Goal: Transaction & Acquisition: Purchase product/service

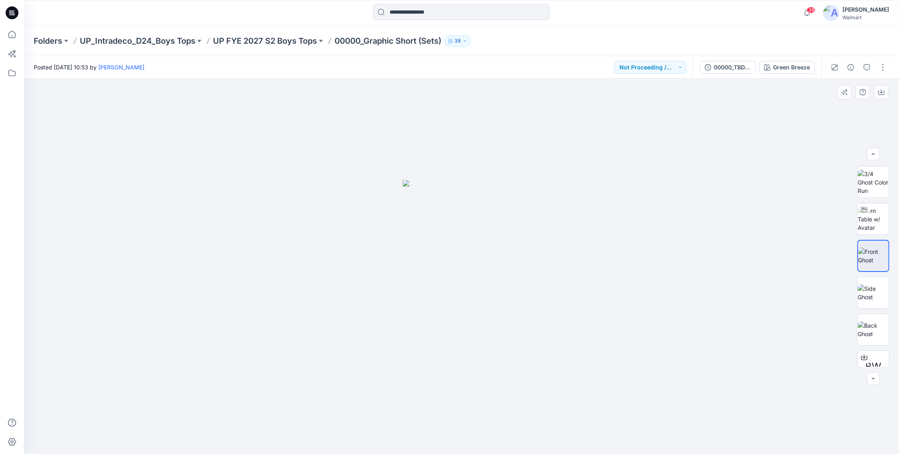
scroll to position [44, 0]
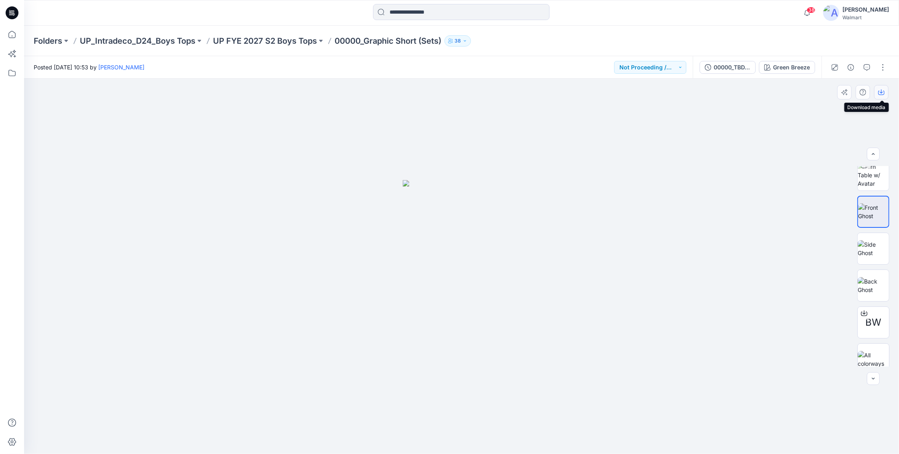
click at [880, 97] on button "button" at bounding box center [881, 92] width 14 height 14
click at [872, 349] on img at bounding box center [873, 350] width 31 height 17
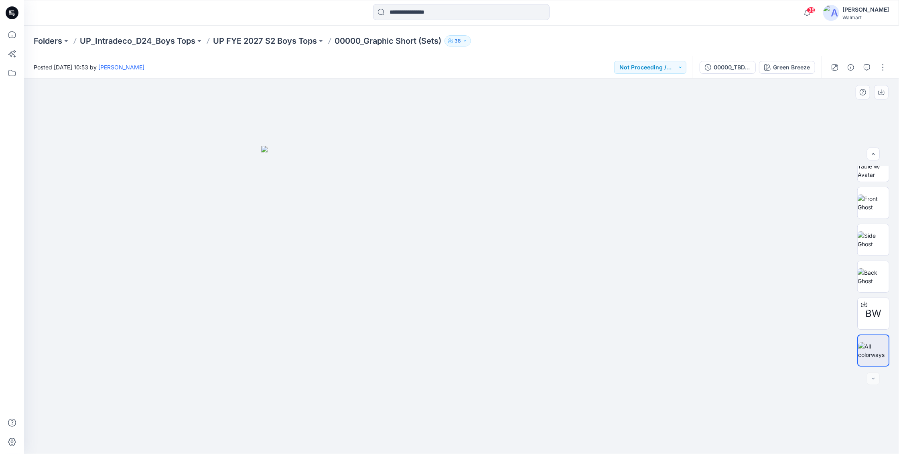
click at [436, 253] on img at bounding box center [461, 300] width 401 height 308
click at [796, 68] on div "Green Breeze" at bounding box center [791, 67] width 37 height 9
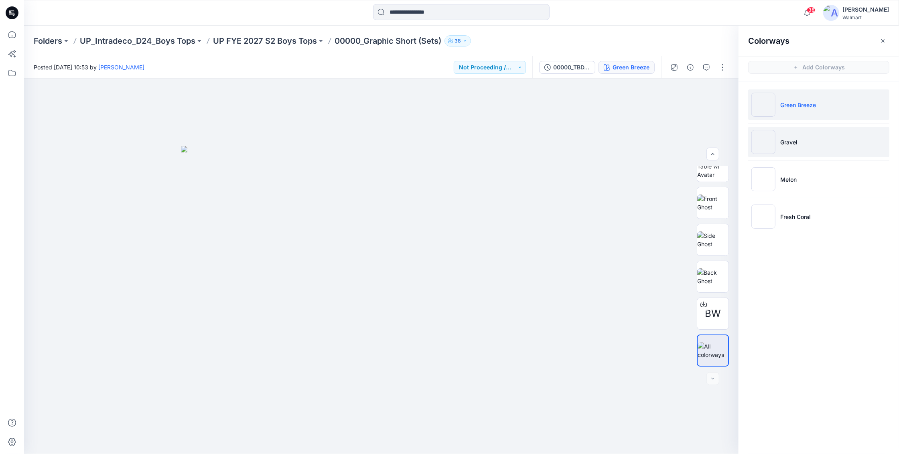
drag, startPoint x: 782, startPoint y: 142, endPoint x: 783, endPoint y: 148, distance: 6.4
click at [782, 142] on p "Gravel" at bounding box center [788, 142] width 17 height 8
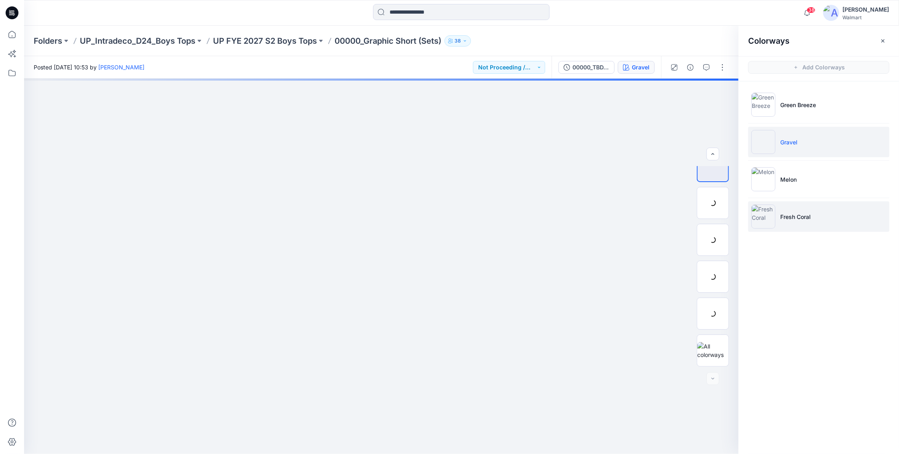
scroll to position [16, 0]
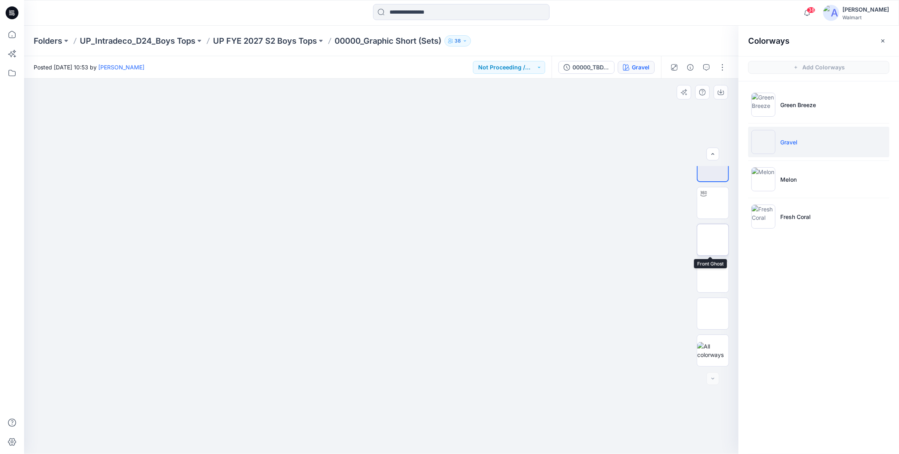
click at [713, 240] on img at bounding box center [713, 240] width 0 height 0
click at [720, 69] on button "button" at bounding box center [722, 67] width 13 height 13
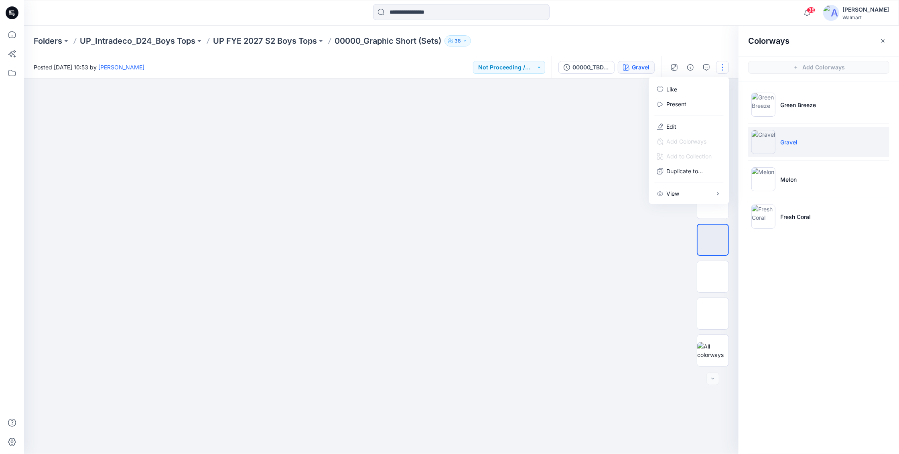
click at [720, 71] on button "button" at bounding box center [722, 67] width 13 height 13
click at [885, 43] on icon "button" at bounding box center [883, 41] width 6 height 6
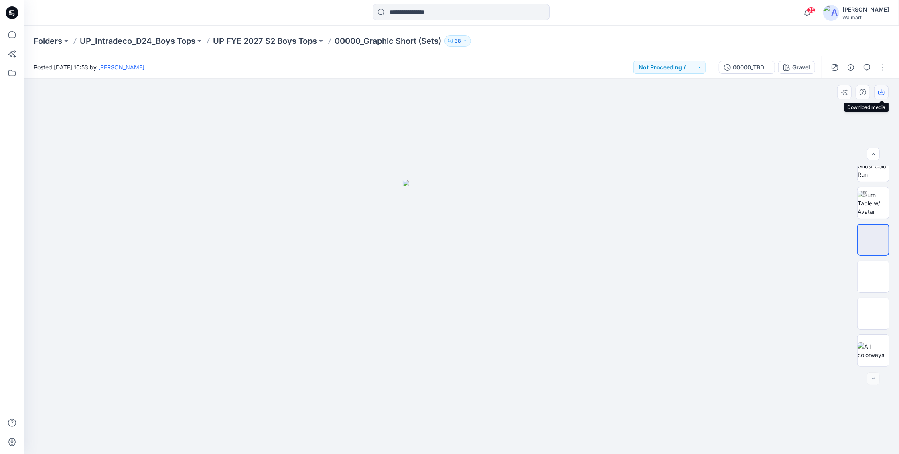
click at [879, 94] on icon "button" at bounding box center [881, 92] width 6 height 6
click at [803, 63] on div "Gravel" at bounding box center [801, 67] width 18 height 9
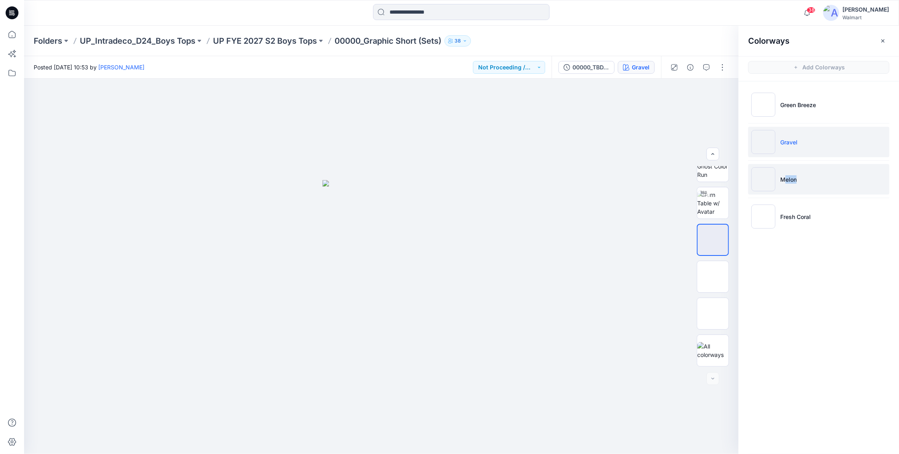
click at [784, 183] on li "Melon" at bounding box center [818, 179] width 141 height 30
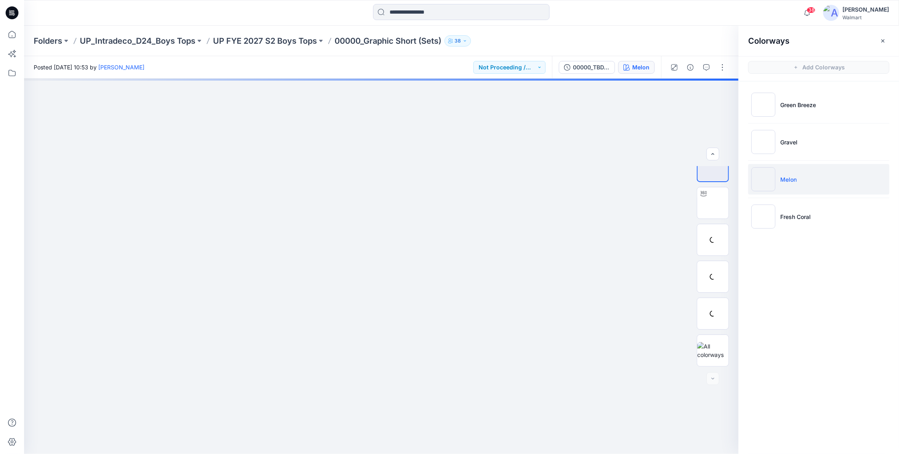
click at [789, 182] on p "Melon" at bounding box center [788, 179] width 16 height 8
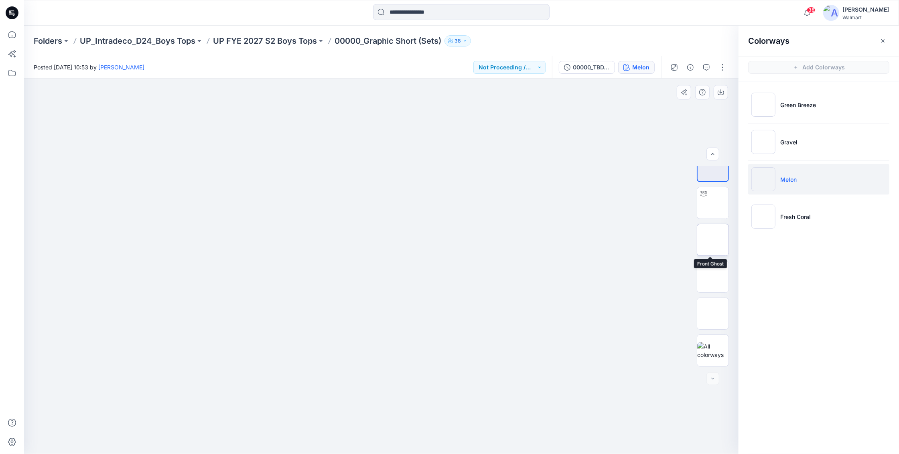
click at [713, 240] on img at bounding box center [713, 240] width 0 height 0
drag, startPoint x: 884, startPoint y: 43, endPoint x: 881, endPoint y: 39, distance: 4.9
click at [884, 43] on icon "button" at bounding box center [883, 41] width 6 height 6
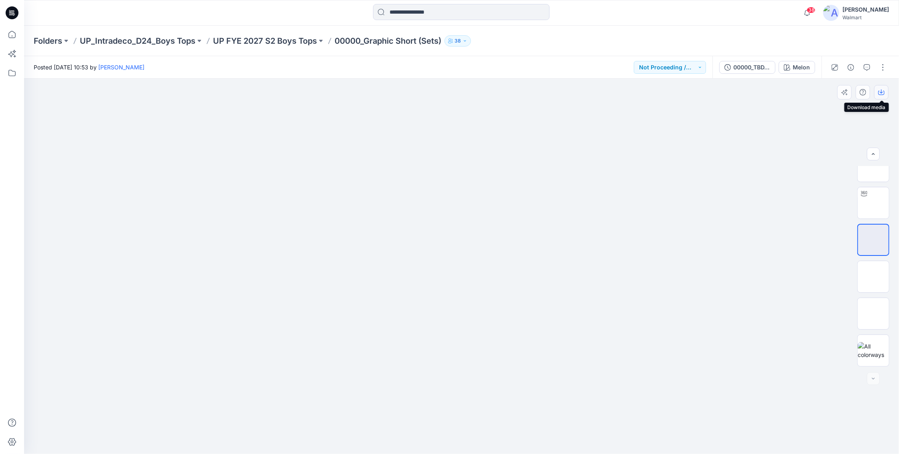
click at [881, 92] on icon "button" at bounding box center [881, 91] width 3 height 4
click at [798, 68] on div "Melon" at bounding box center [801, 67] width 17 height 9
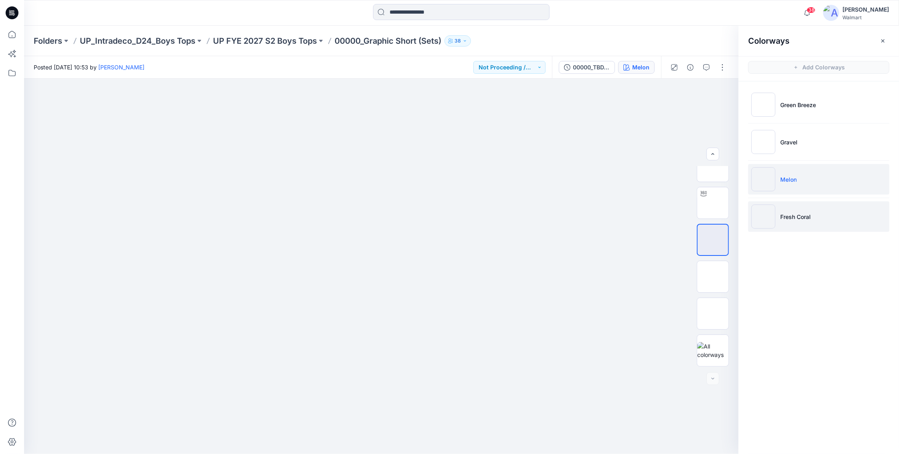
click at [787, 213] on p "Fresh Coral" at bounding box center [795, 217] width 30 height 8
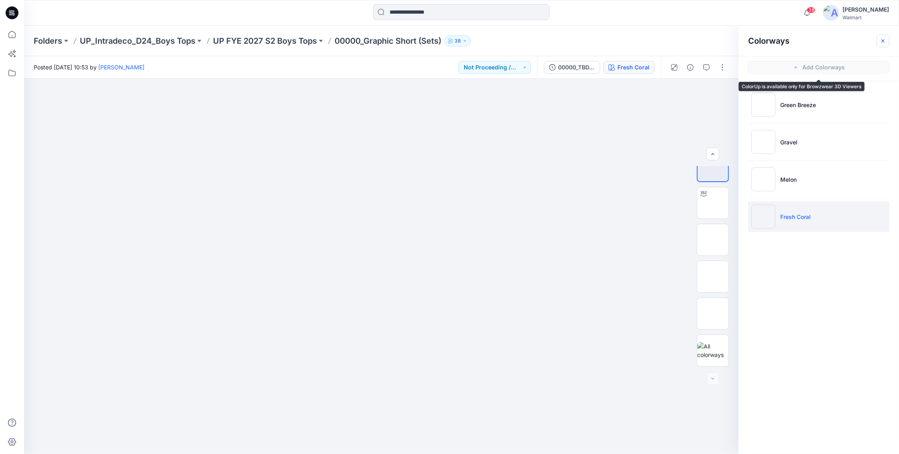
drag, startPoint x: 885, startPoint y: 46, endPoint x: 878, endPoint y: 45, distance: 6.9
click at [882, 44] on div "Colorways" at bounding box center [818, 41] width 160 height 30
click at [883, 45] on button "button" at bounding box center [882, 40] width 13 height 13
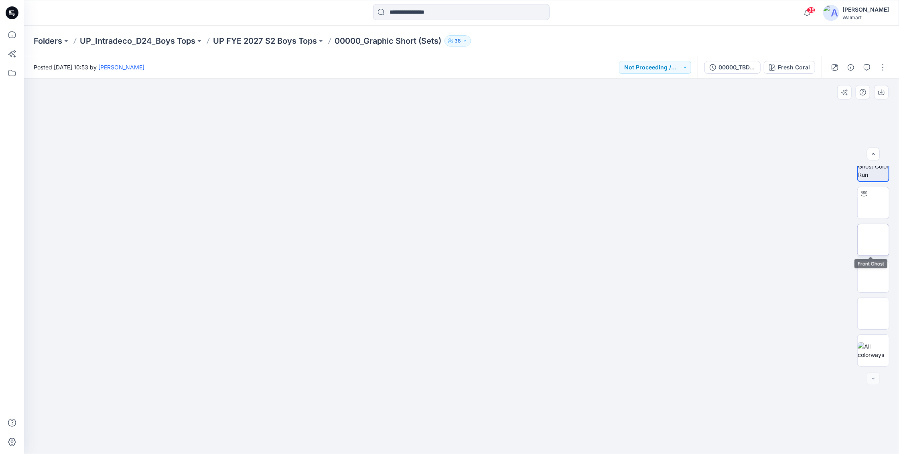
click at [873, 240] on img at bounding box center [873, 240] width 0 height 0
drag, startPoint x: 880, startPoint y: 90, endPoint x: 882, endPoint y: 94, distance: 4.1
click at [880, 90] on icon "button" at bounding box center [881, 92] width 6 height 6
